Goal: Task Accomplishment & Management: Manage account settings

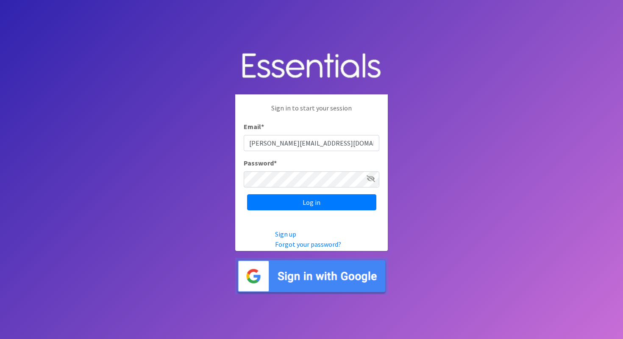
type input "[PERSON_NAME][EMAIL_ADDRESS][DOMAIN_NAME]"
click at [247, 194] on input "Log in" at bounding box center [311, 202] width 129 height 16
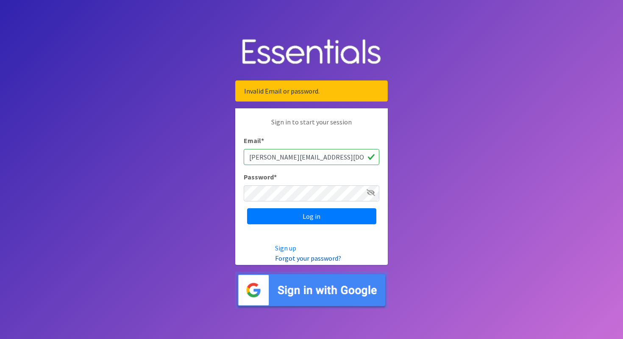
click at [307, 257] on link "Forgot your password?" at bounding box center [308, 258] width 66 height 8
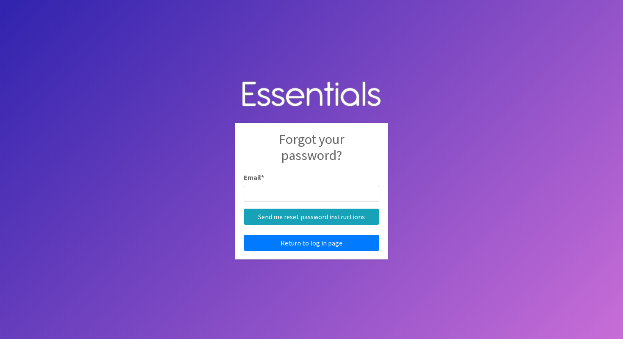
click at [271, 191] on input "Email *" at bounding box center [312, 194] width 136 height 16
type input "[PERSON_NAME][EMAIL_ADDRESS][DOMAIN_NAME]"
